Goal: Transaction & Acquisition: Purchase product/service

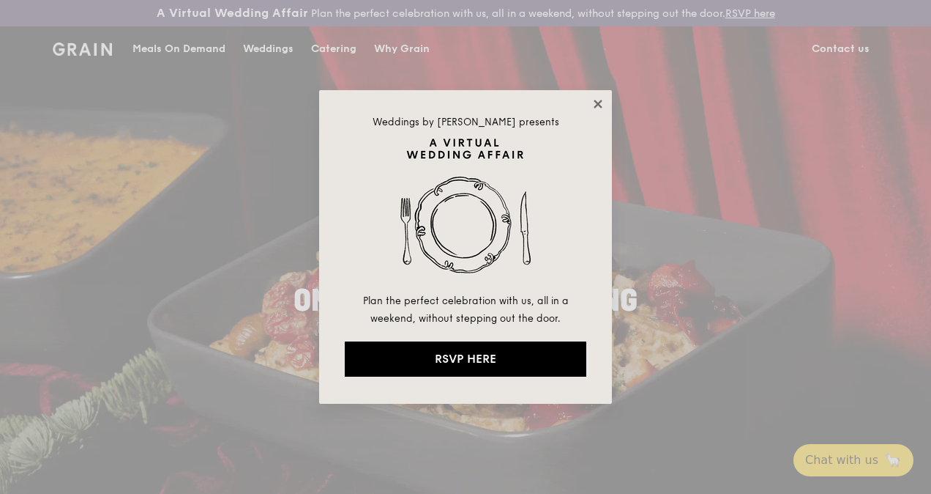
click at [599, 102] on icon at bounding box center [598, 104] width 8 height 8
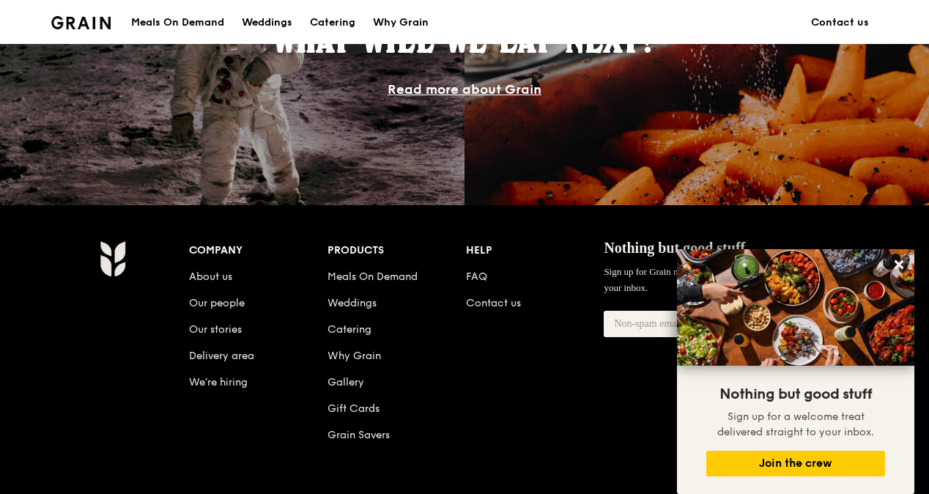
scroll to position [1391, 0]
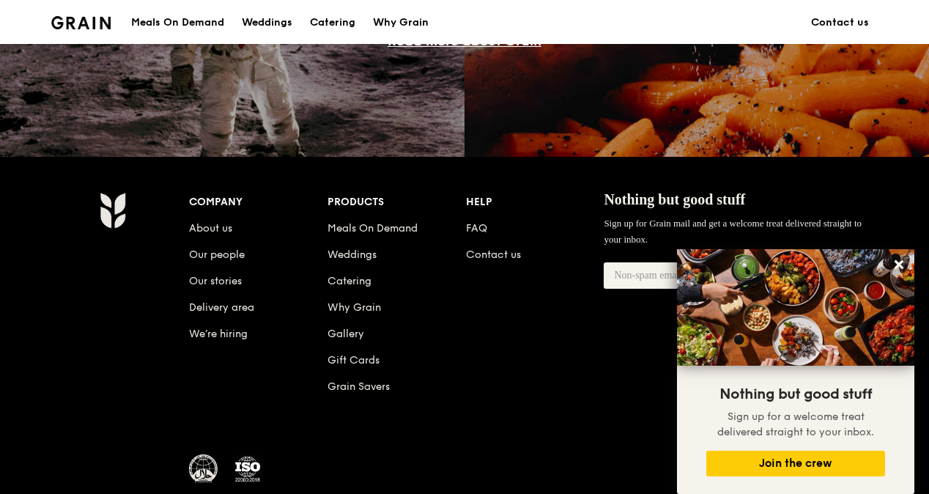
click at [195, 26] on div "Meals On Demand" at bounding box center [177, 23] width 93 height 44
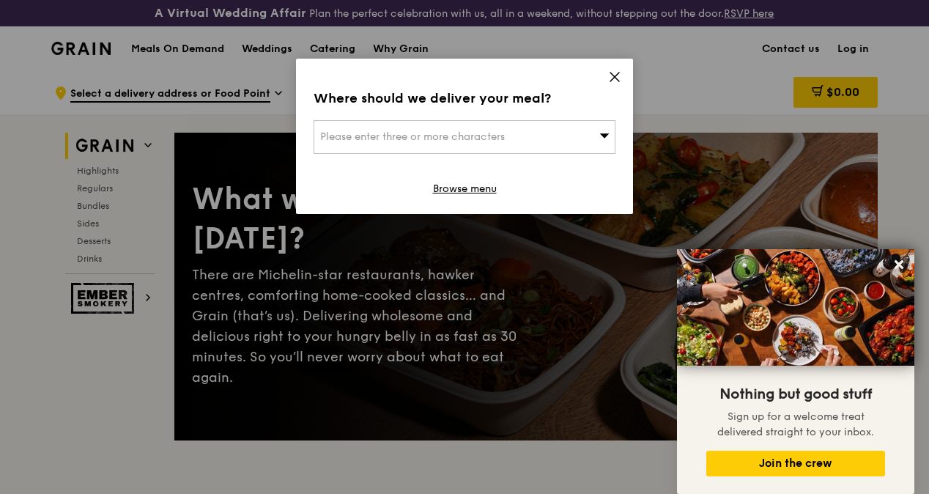
click at [520, 139] on div "Please enter three or more characters" at bounding box center [464, 137] width 302 height 34
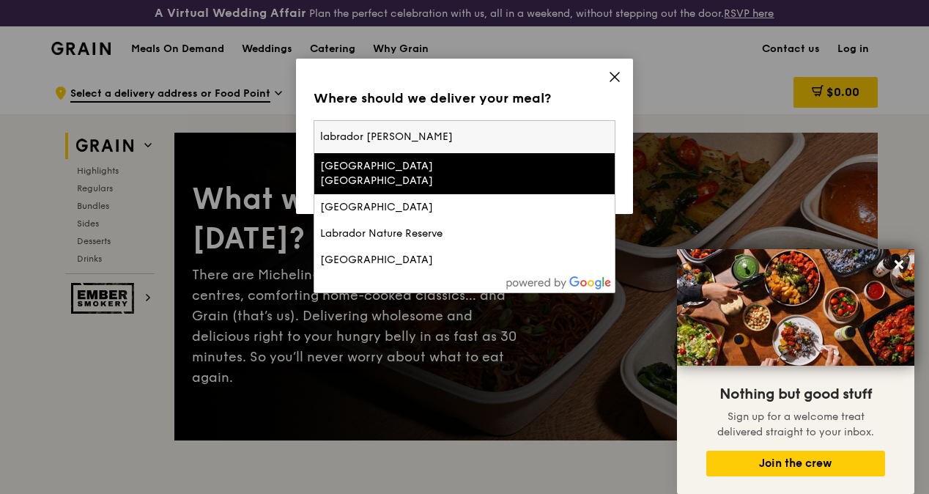
type input "labrador tower"
drag, startPoint x: 458, startPoint y: 142, endPoint x: 249, endPoint y: 127, distance: 209.2
click at [249, 127] on div "Where should we deliver your meal? Please enter three or more characters [GEOGR…" at bounding box center [464, 247] width 929 height 494
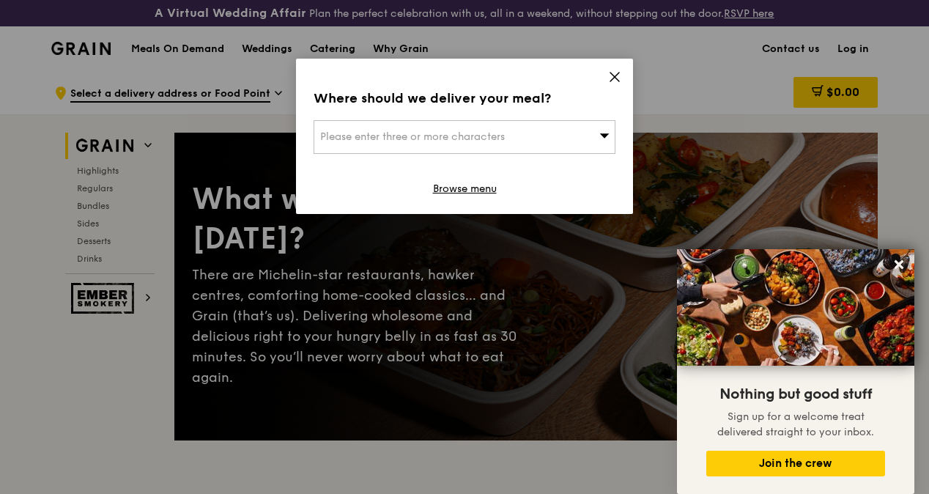
click at [436, 116] on div "Where should we deliver your meal? Please enter three or more characters Browse…" at bounding box center [464, 136] width 337 height 155
click at [432, 137] on span "Please enter three or more characters" at bounding box center [412, 136] width 185 height 12
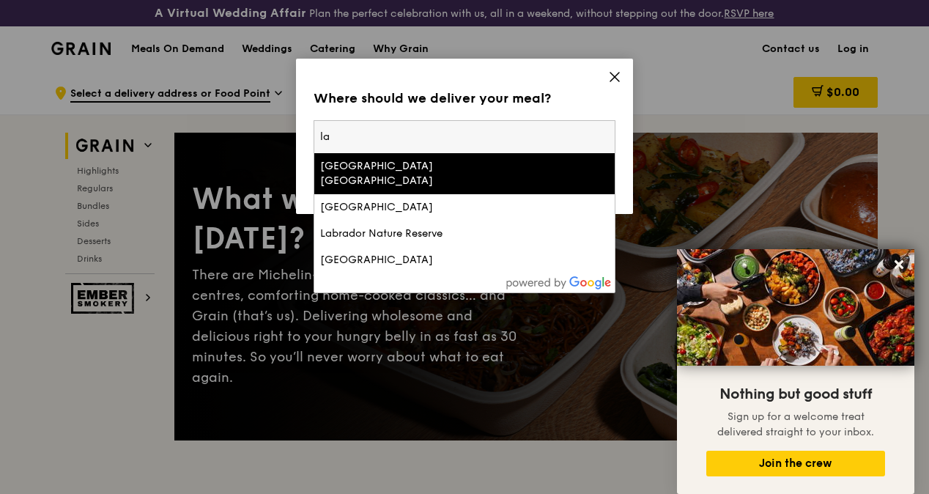
type input "l"
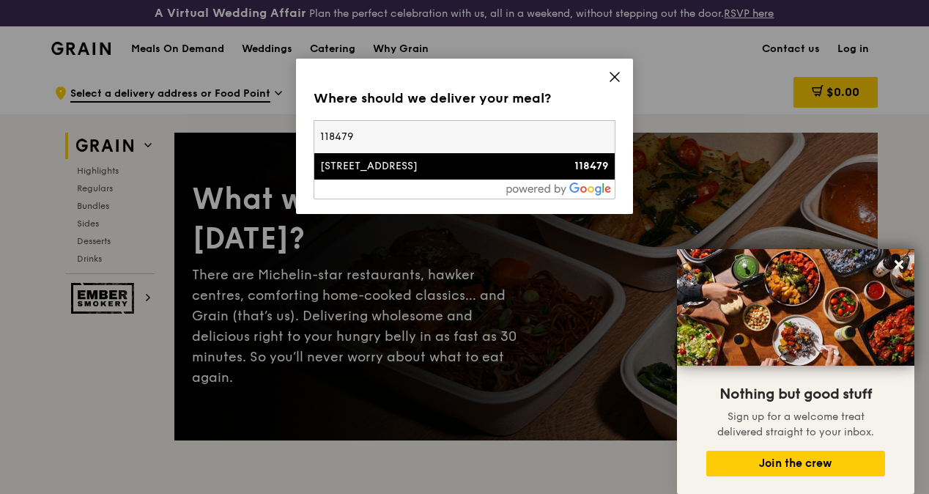
type input "118479"
click at [434, 160] on div "[STREET_ADDRESS]" at bounding box center [428, 166] width 217 height 15
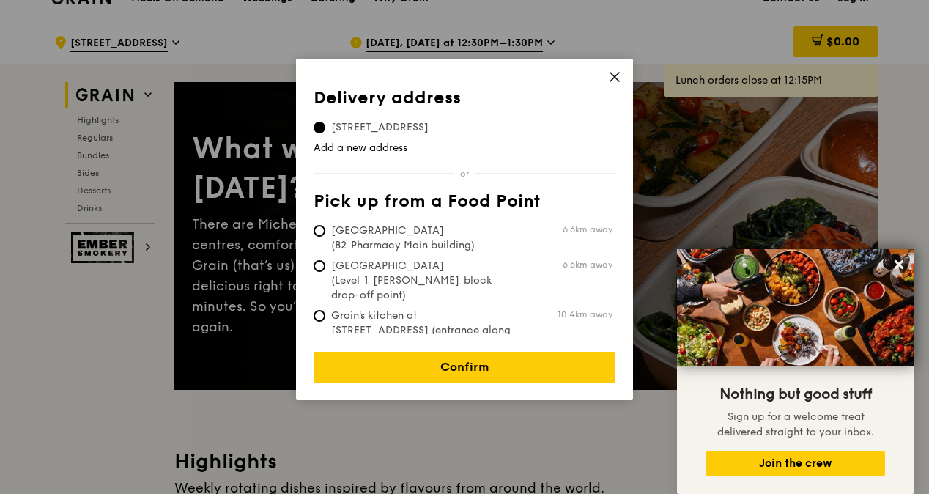
scroll to position [73, 0]
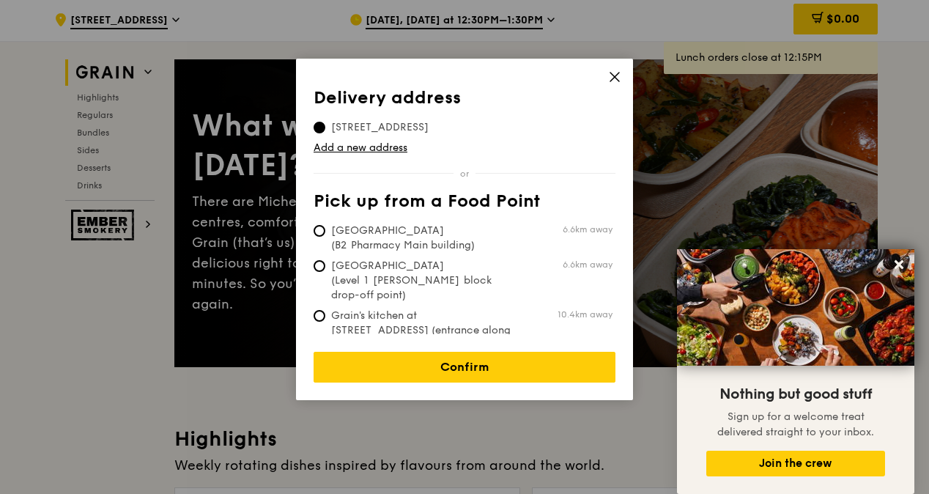
click at [617, 72] on icon at bounding box center [614, 76] width 13 height 13
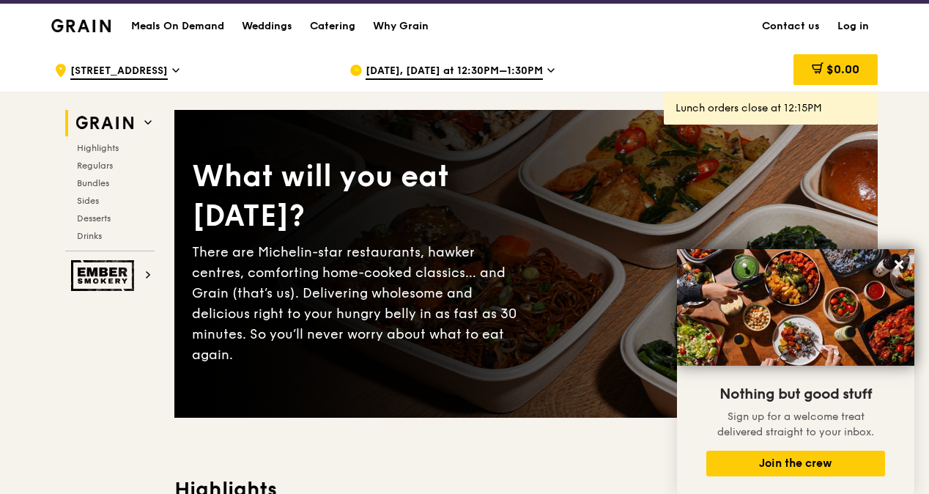
scroll to position [0, 0]
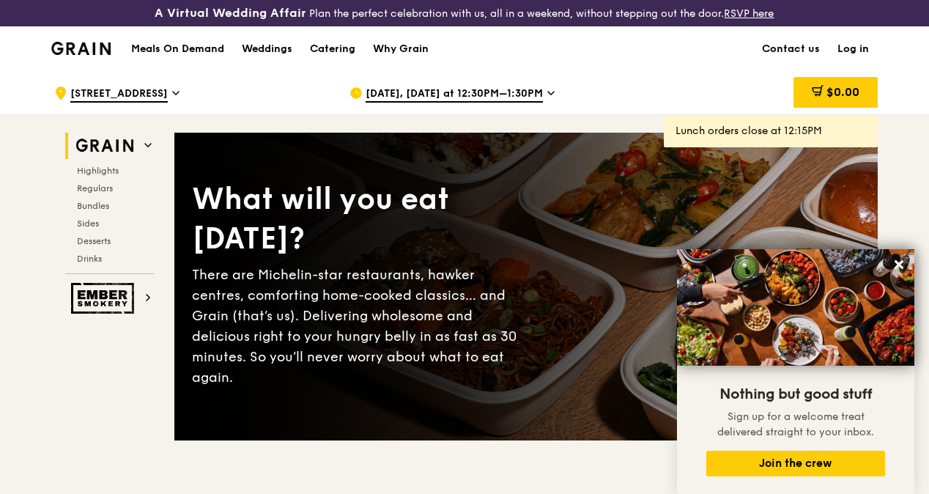
click at [434, 102] on span "[DATE], [DATE] at 12:30PM–1:30PM" at bounding box center [453, 94] width 177 height 16
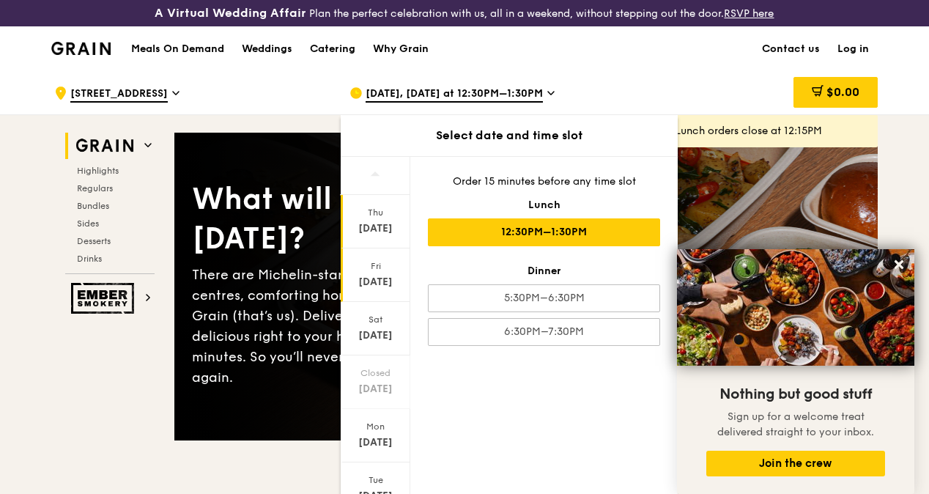
click at [363, 289] on div "[DATE]" at bounding box center [375, 282] width 65 height 15
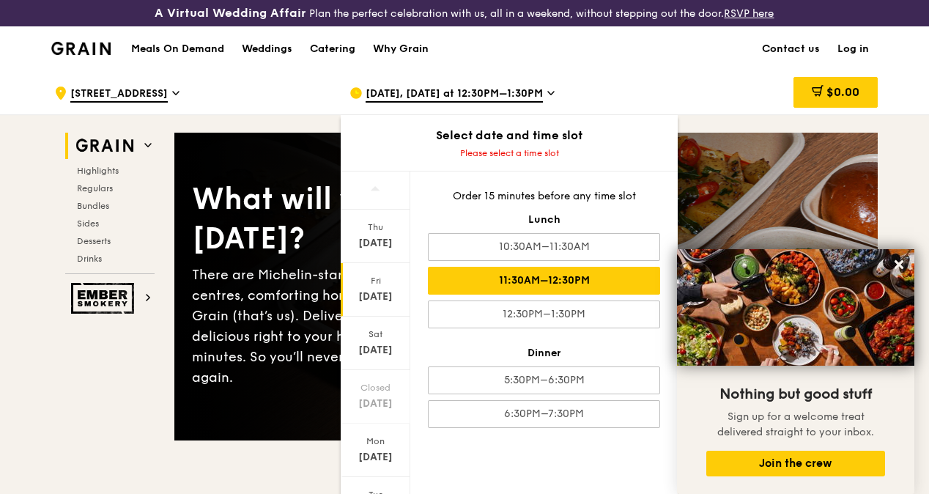
click at [620, 294] on div "11:30AM–12:30PM" at bounding box center [544, 281] width 232 height 28
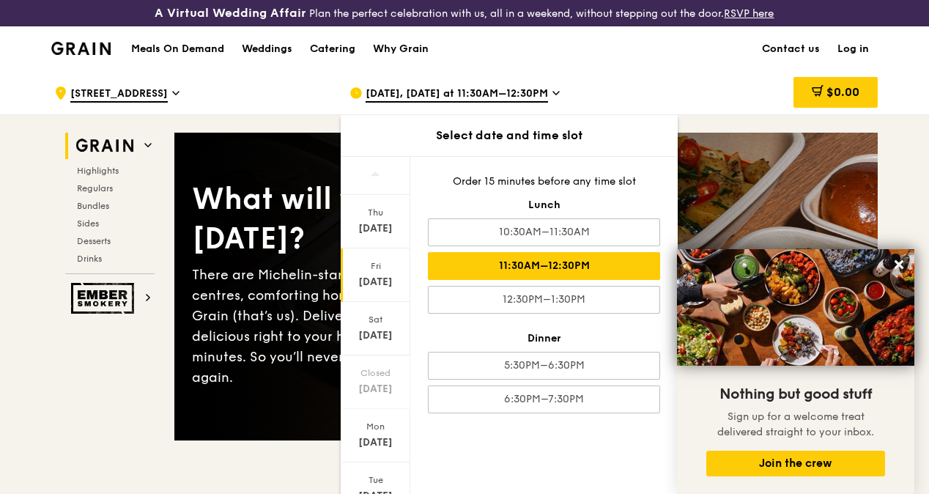
click at [656, 96] on div "$0.00" at bounding box center [759, 93] width 236 height 44
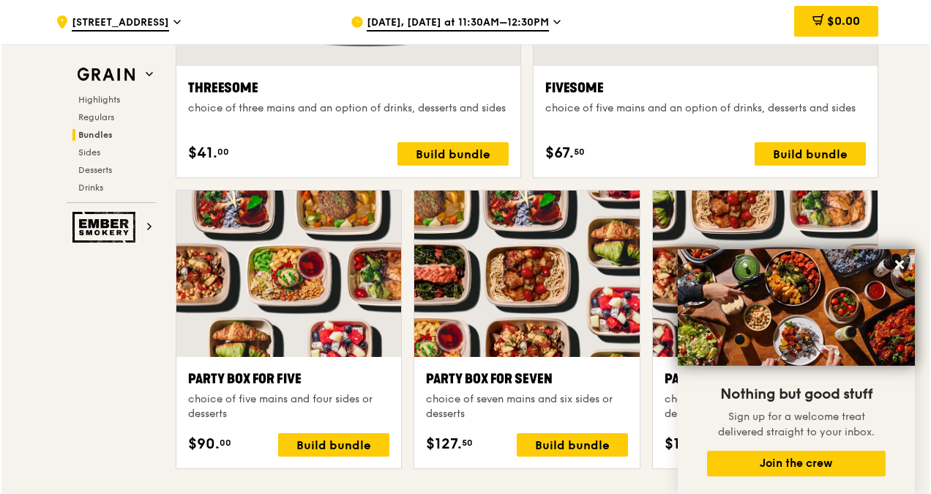
scroll to position [2622, 0]
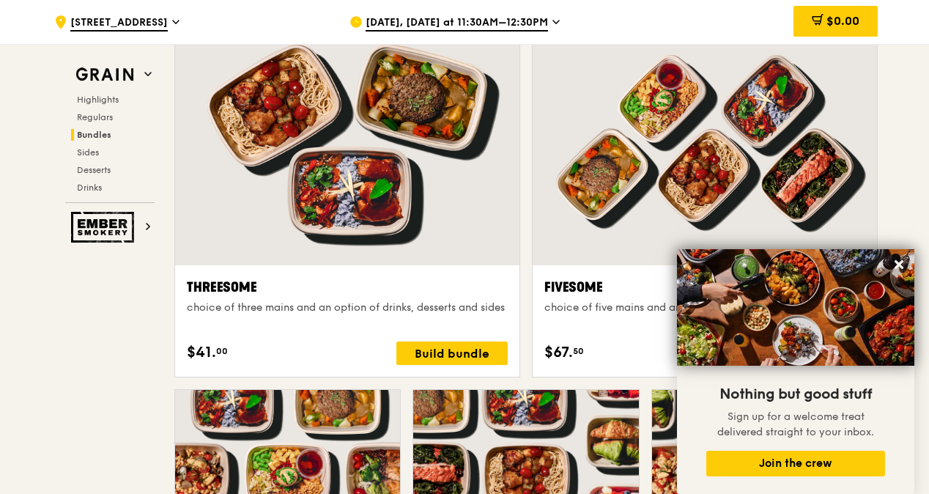
click at [748, 139] on div at bounding box center [704, 138] width 344 height 254
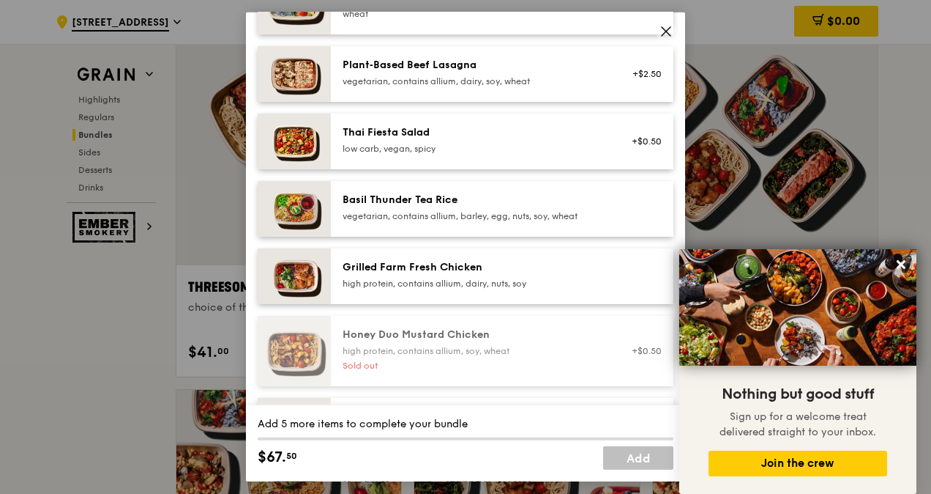
scroll to position [146, 0]
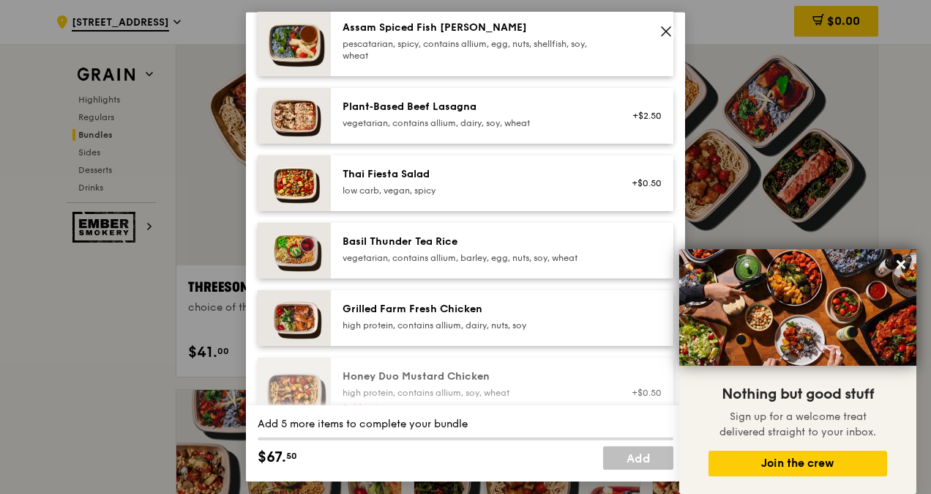
click at [403, 248] on div "Basil Thunder Tea Rice" at bounding box center [474, 241] width 263 height 15
click at [644, 250] on link "Remove" at bounding box center [645, 254] width 34 height 10
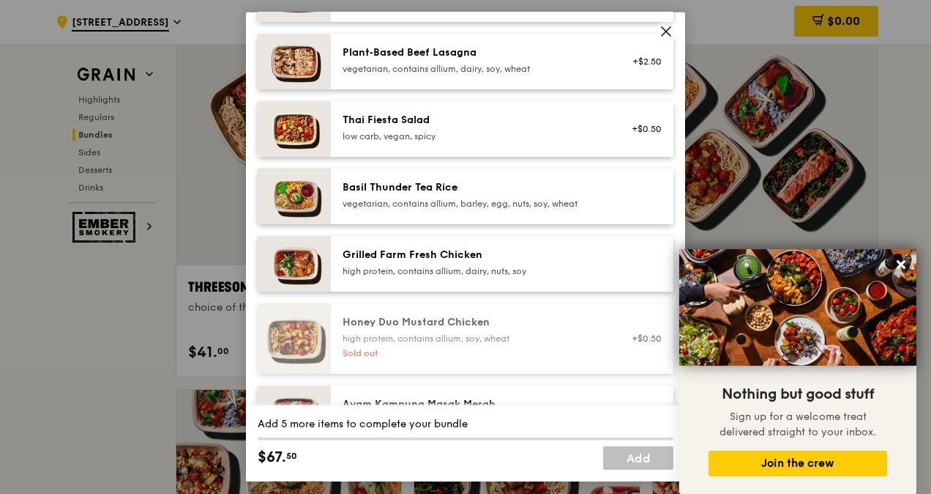
scroll to position [220, 0]
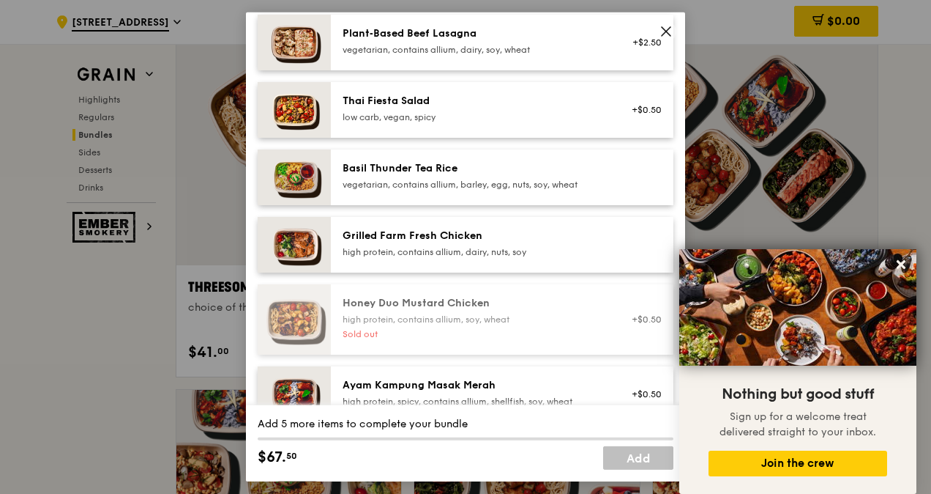
click at [666, 35] on icon at bounding box center [666, 31] width 13 height 13
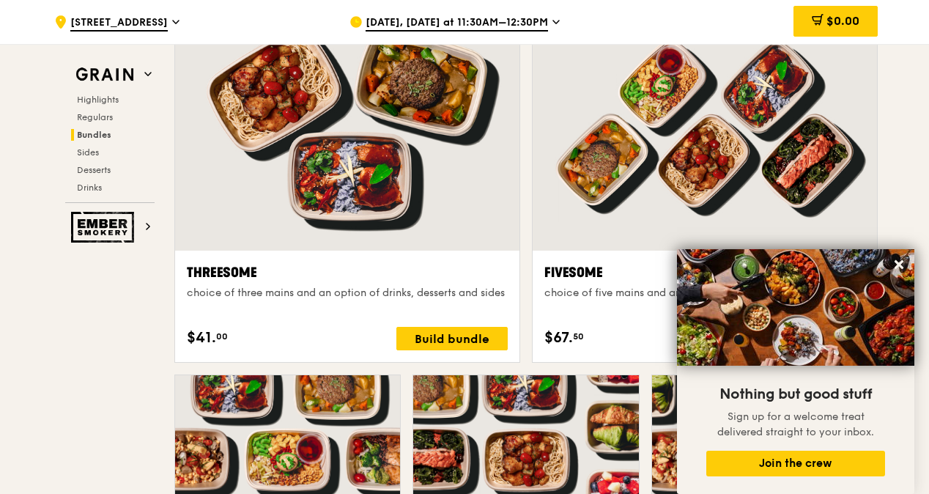
scroll to position [2475, 0]
